Goal: Transaction & Acquisition: Purchase product/service

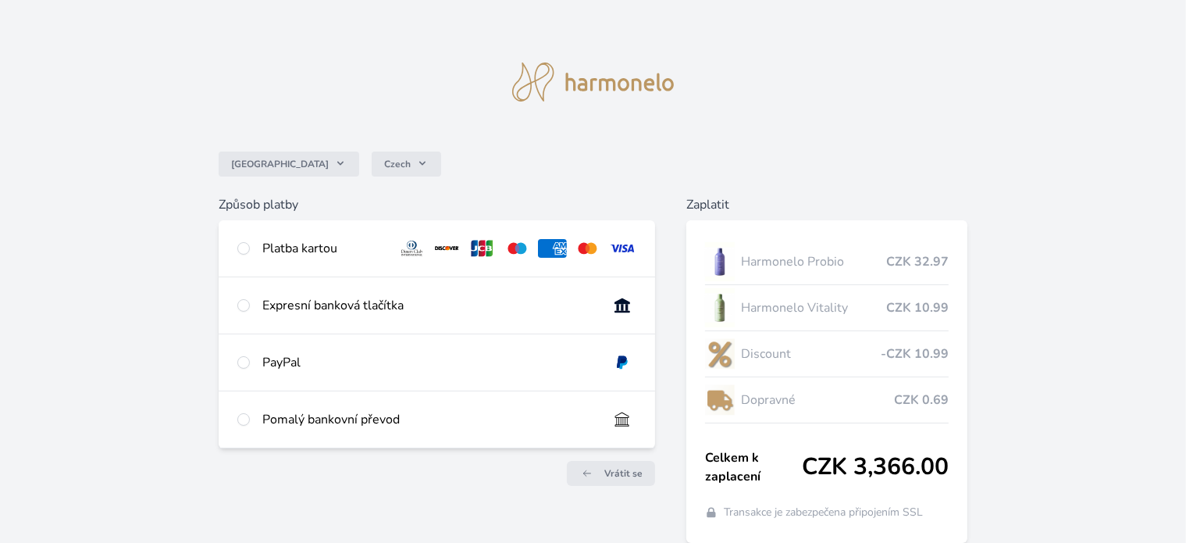
click at [250, 248] on div "Platba kartou" at bounding box center [437, 248] width 437 height 56
radio input "true"
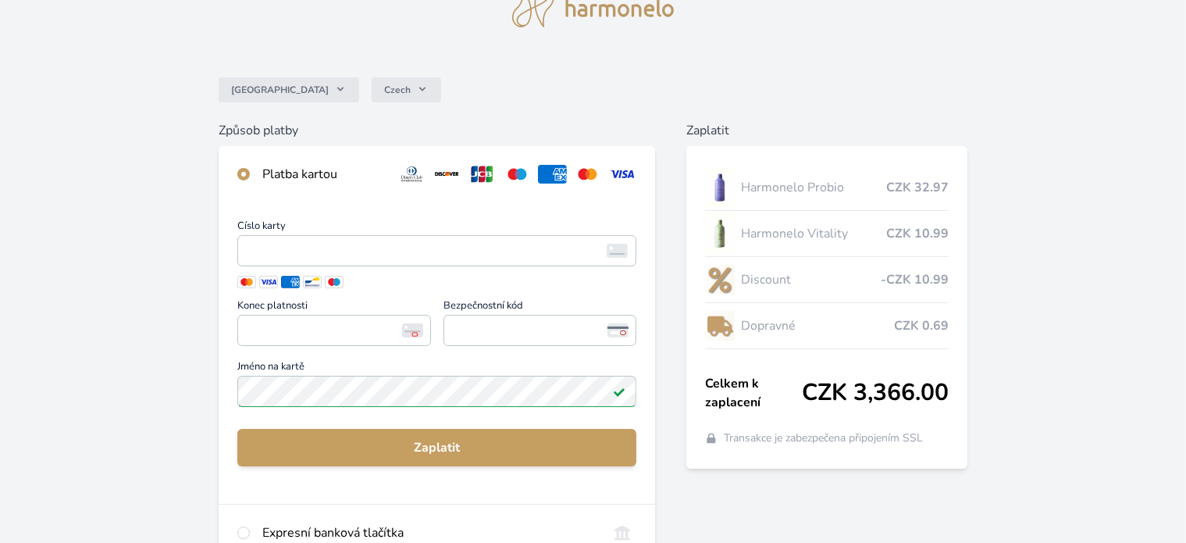
scroll to position [78, 0]
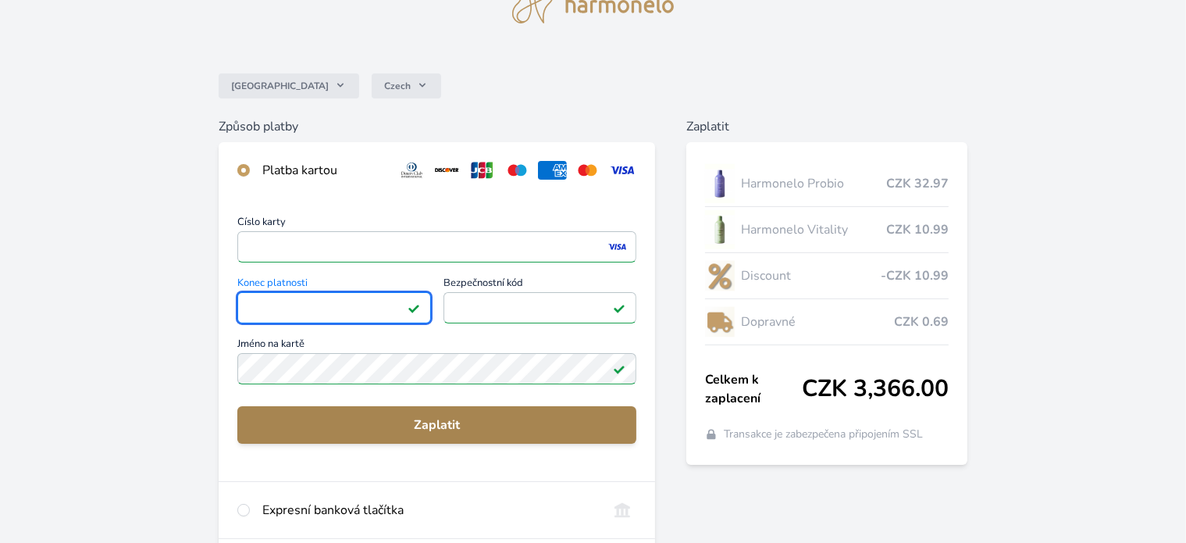
click at [448, 415] on button "Zaplatit" at bounding box center [437, 424] width 400 height 37
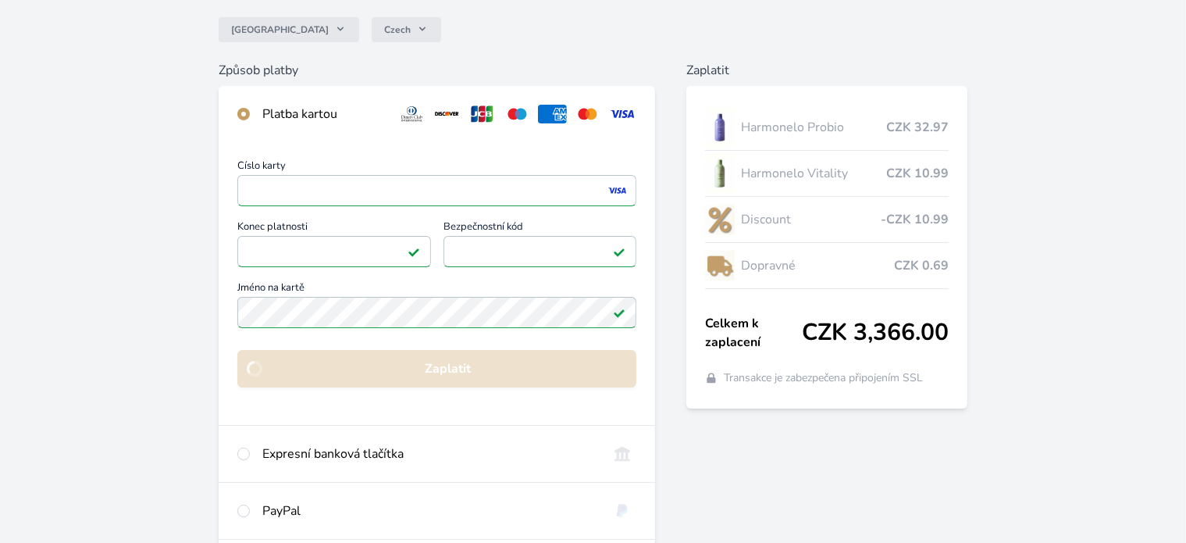
scroll to position [72, 0]
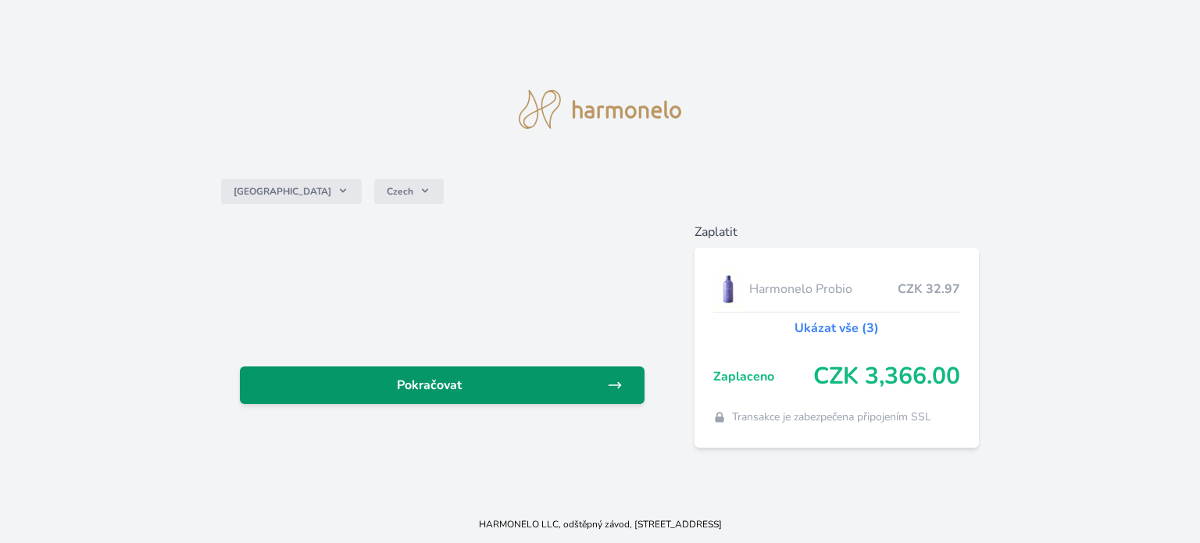
click at [389, 380] on span "Pokračovat" at bounding box center [429, 385] width 355 height 19
